Goal: Find specific page/section: Find specific page/section

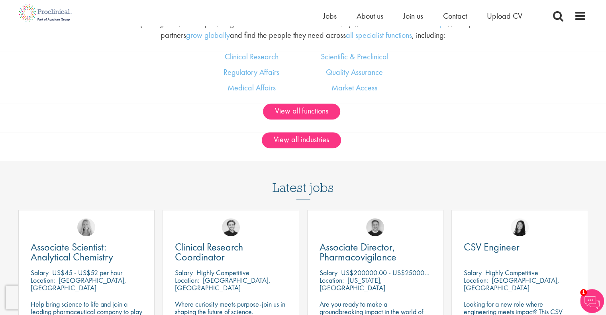
scroll to position [550, 0]
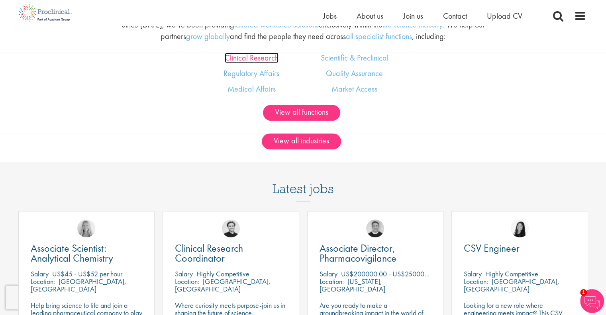
click at [255, 61] on link "Clinical Research" at bounding box center [252, 58] width 54 height 10
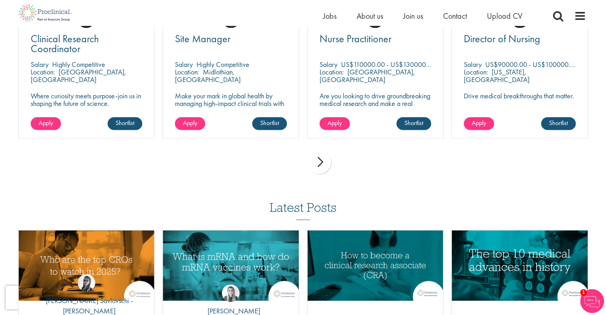
scroll to position [1019, 0]
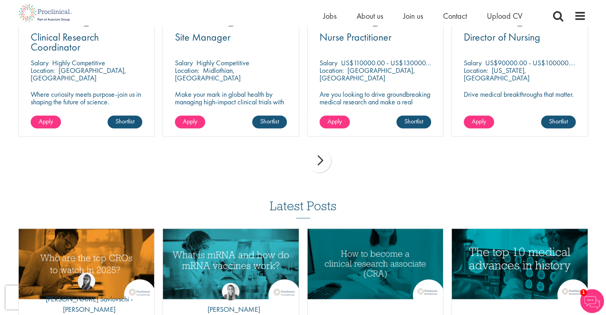
click at [324, 165] on div "next" at bounding box center [319, 161] width 24 height 24
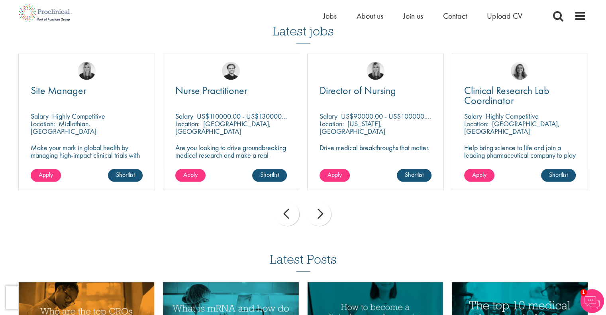
scroll to position [964, 0]
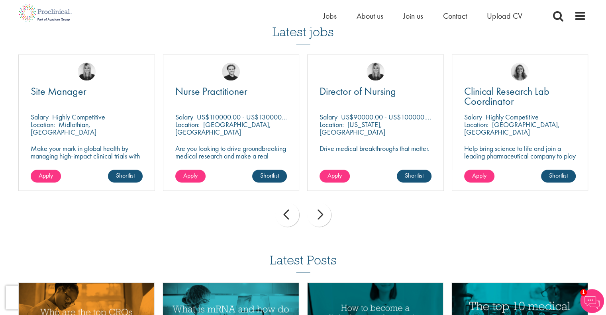
click at [325, 217] on div "next" at bounding box center [319, 215] width 24 height 24
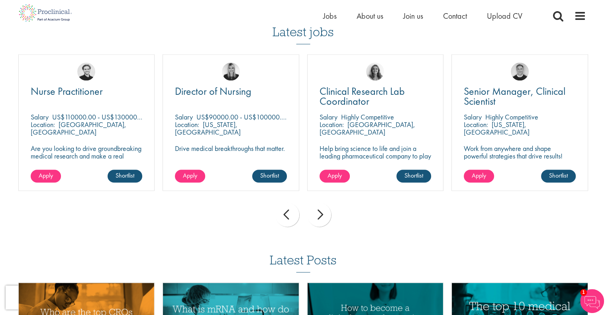
click at [325, 217] on div "next" at bounding box center [319, 215] width 24 height 24
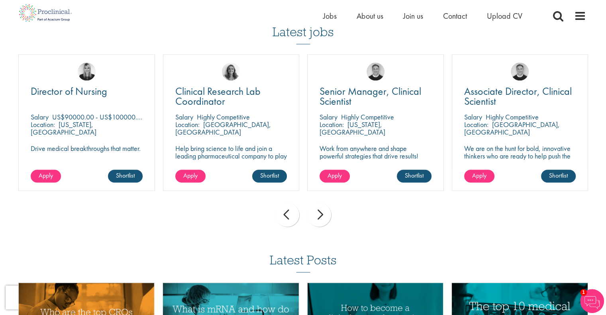
click at [325, 217] on div "next" at bounding box center [319, 215] width 24 height 24
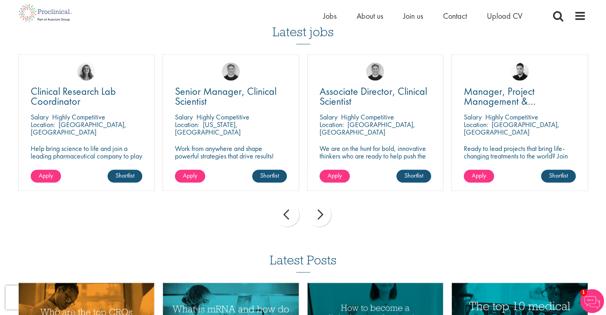
click at [325, 217] on div "next" at bounding box center [319, 215] width 24 height 24
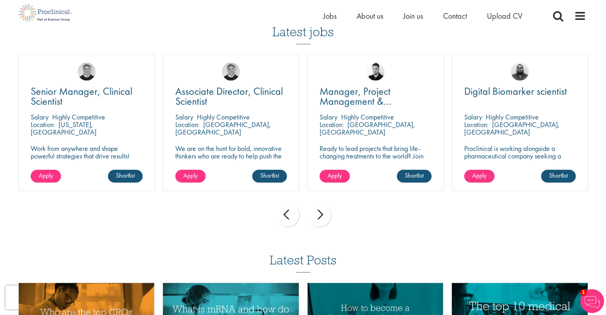
click at [325, 217] on div "next" at bounding box center [319, 215] width 24 height 24
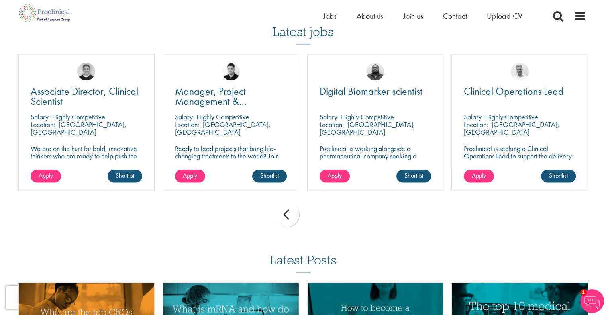
click at [325, 217] on div "prev next" at bounding box center [303, 216] width 578 height 35
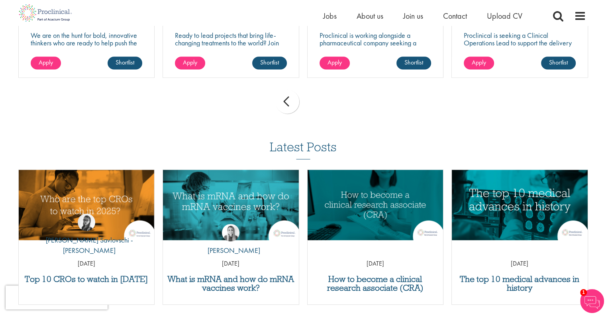
scroll to position [1078, 0]
